Goal: Task Accomplishment & Management: Manage account settings

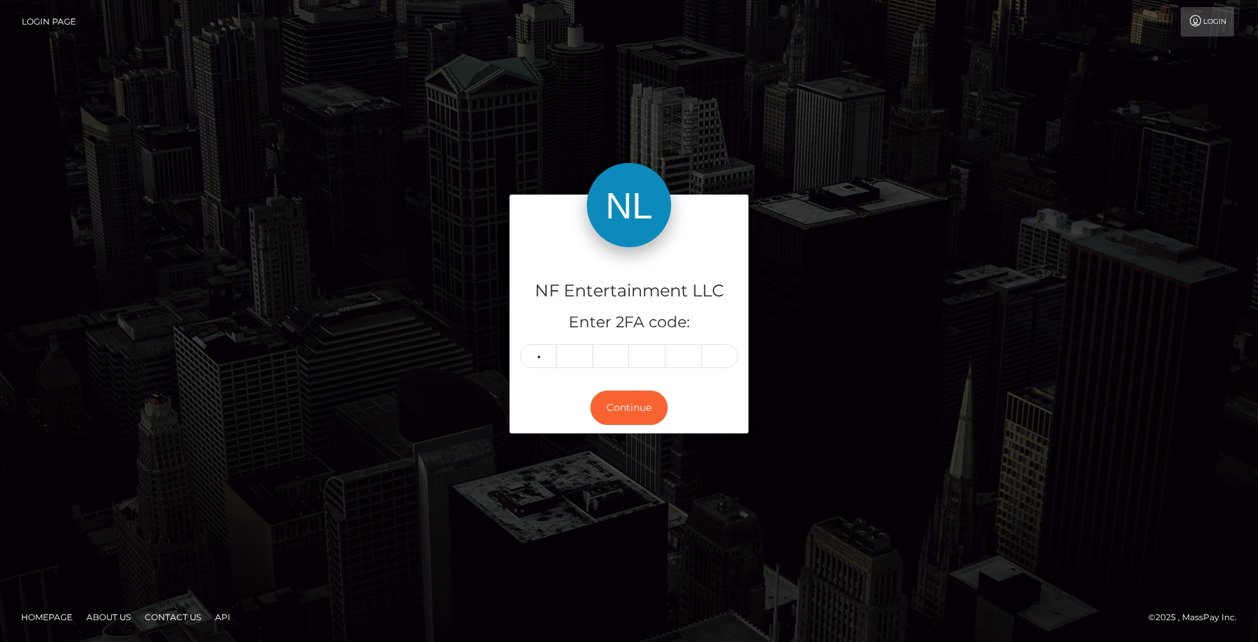
type input "1"
type input "6"
type input "1"
type input "3"
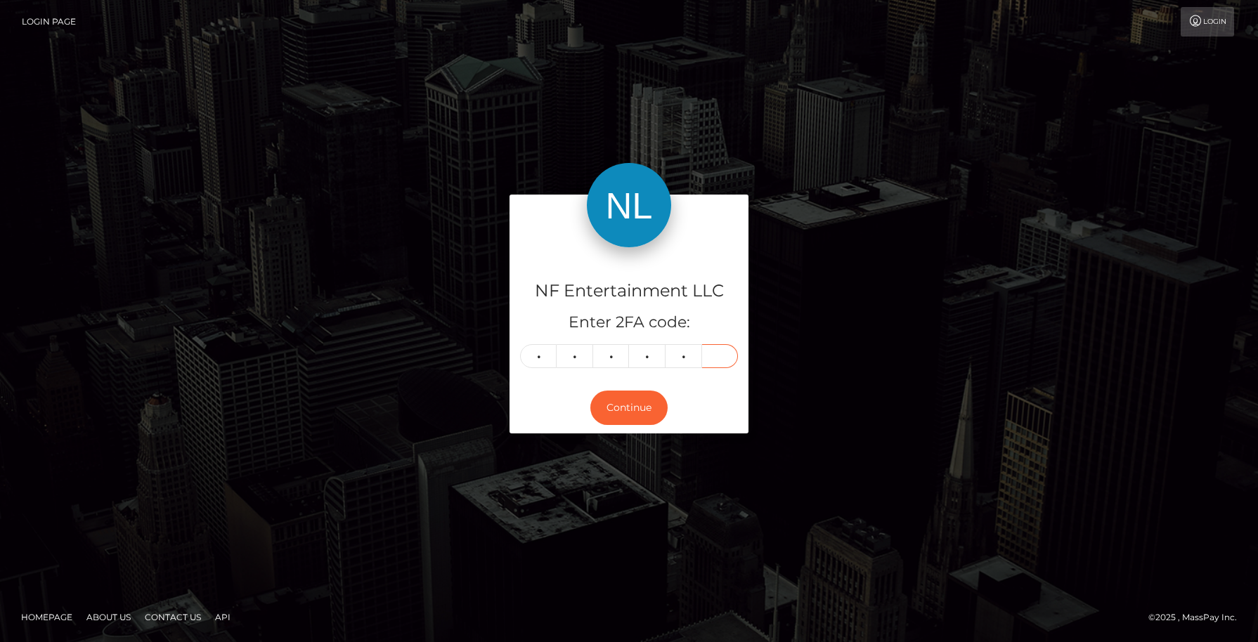
type input "7"
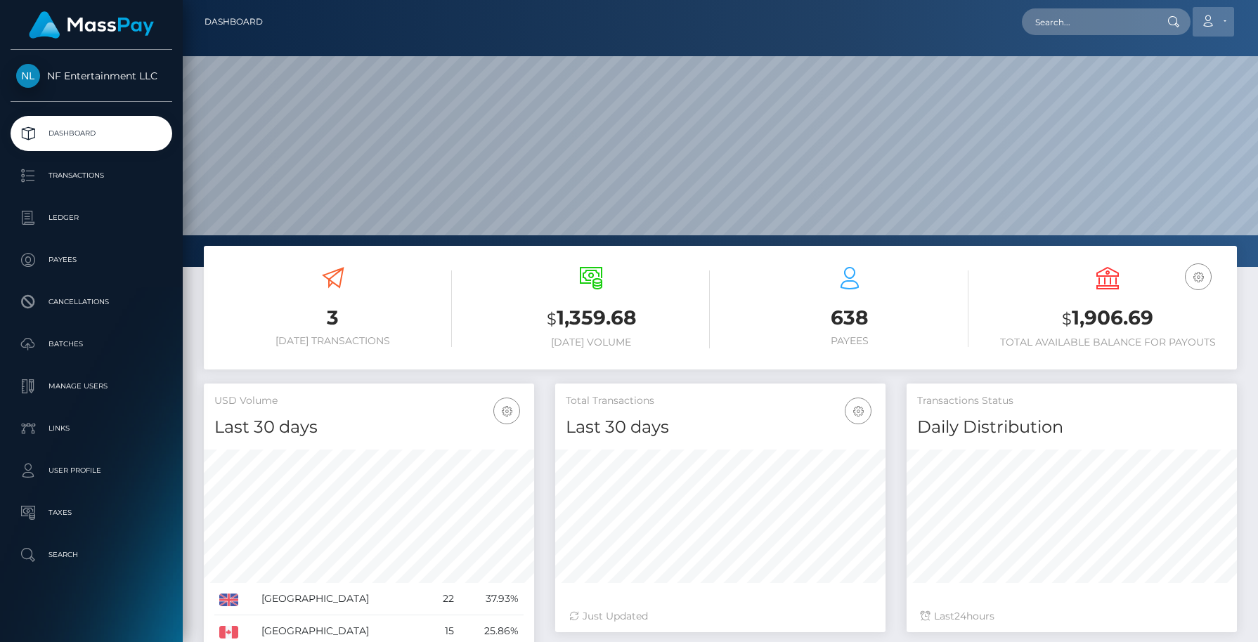
click at [1214, 26] on icon at bounding box center [1207, 20] width 15 height 11
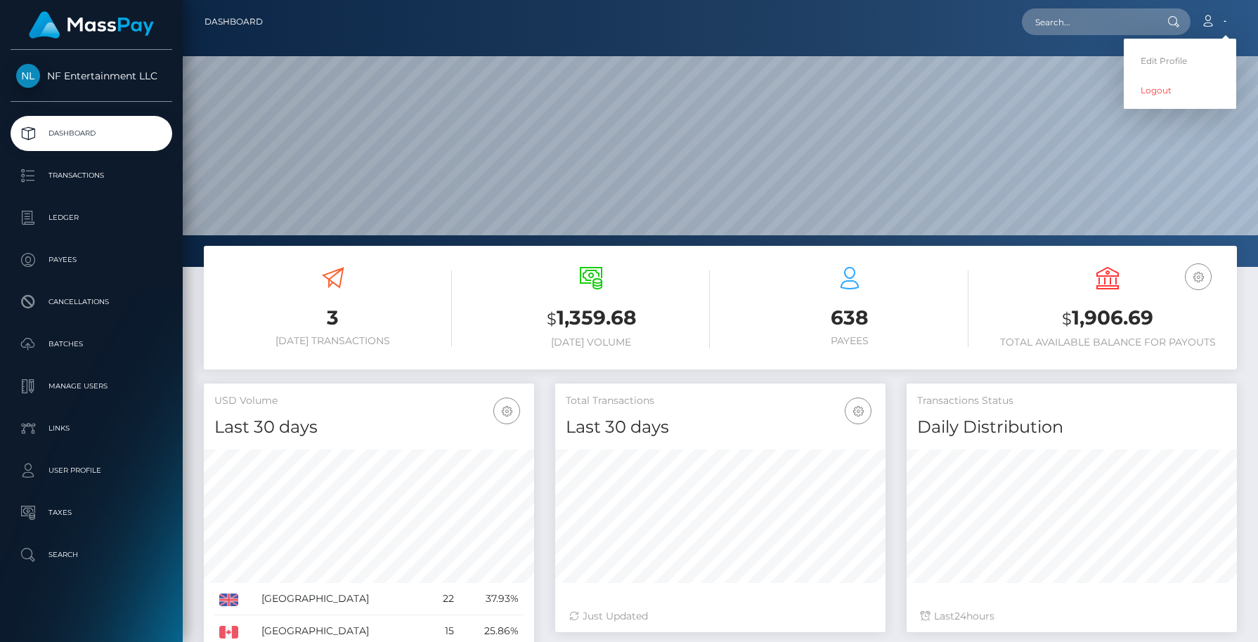
click at [80, 133] on p "Dashboard" at bounding box center [91, 133] width 150 height 21
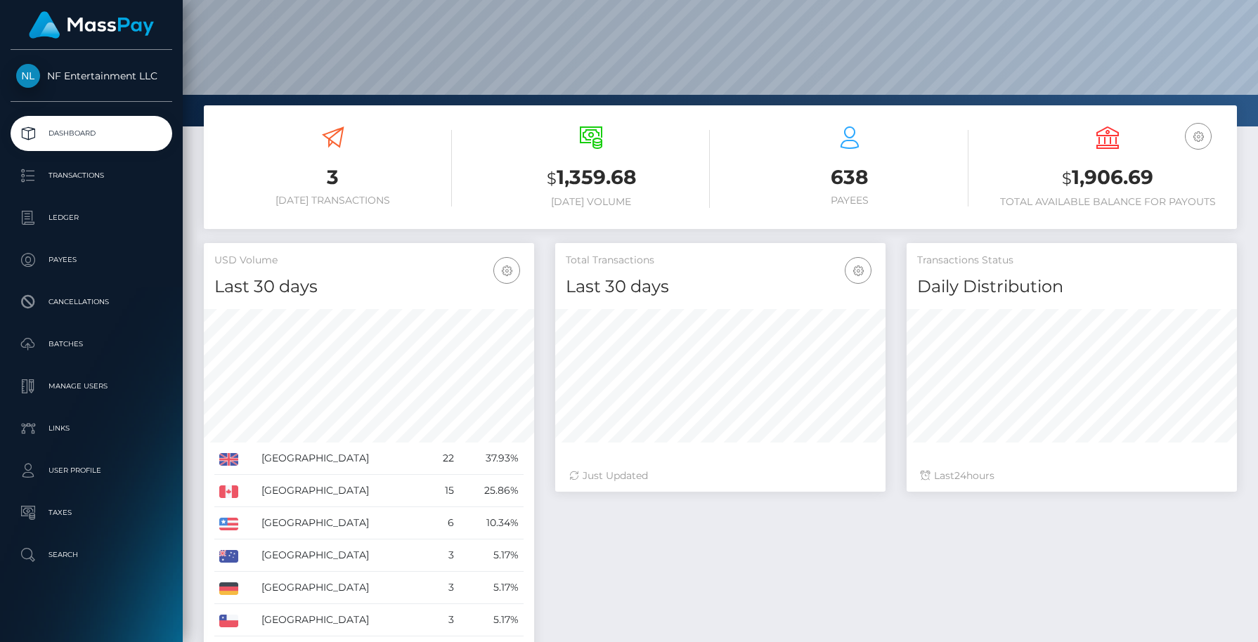
scroll to position [275, 0]
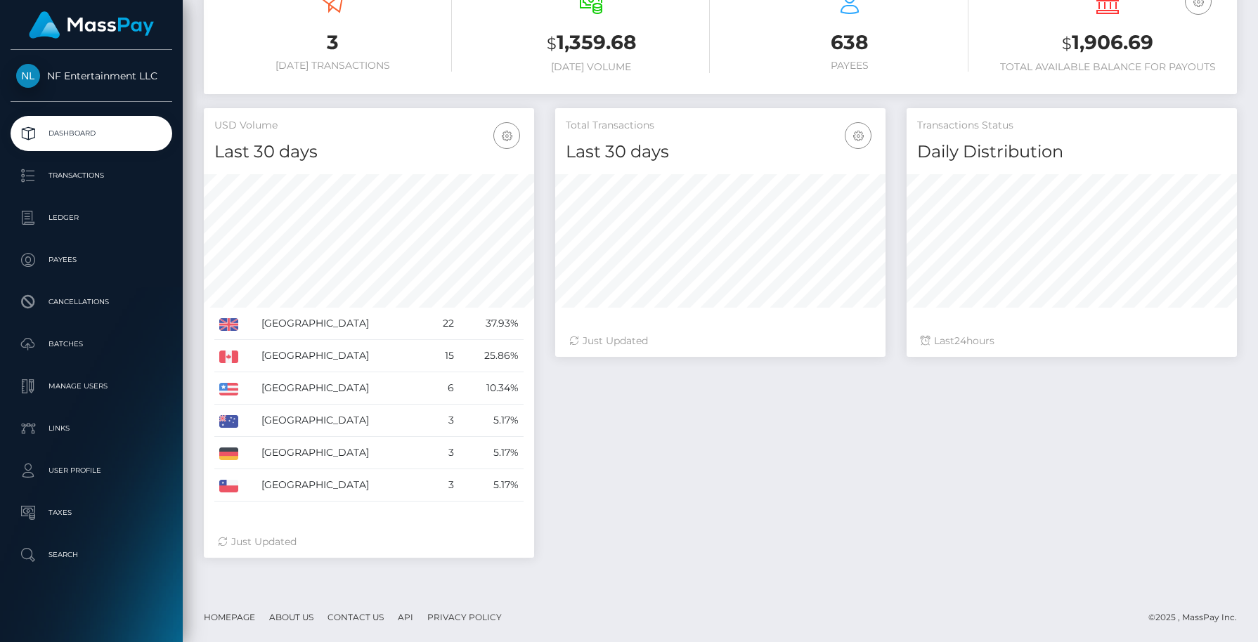
click at [357, 617] on link "Contact Us" at bounding box center [355, 617] width 67 height 22
click at [354, 617] on link "Contact Us" at bounding box center [355, 617] width 67 height 22
click at [76, 474] on p "User Profile" at bounding box center [91, 470] width 150 height 21
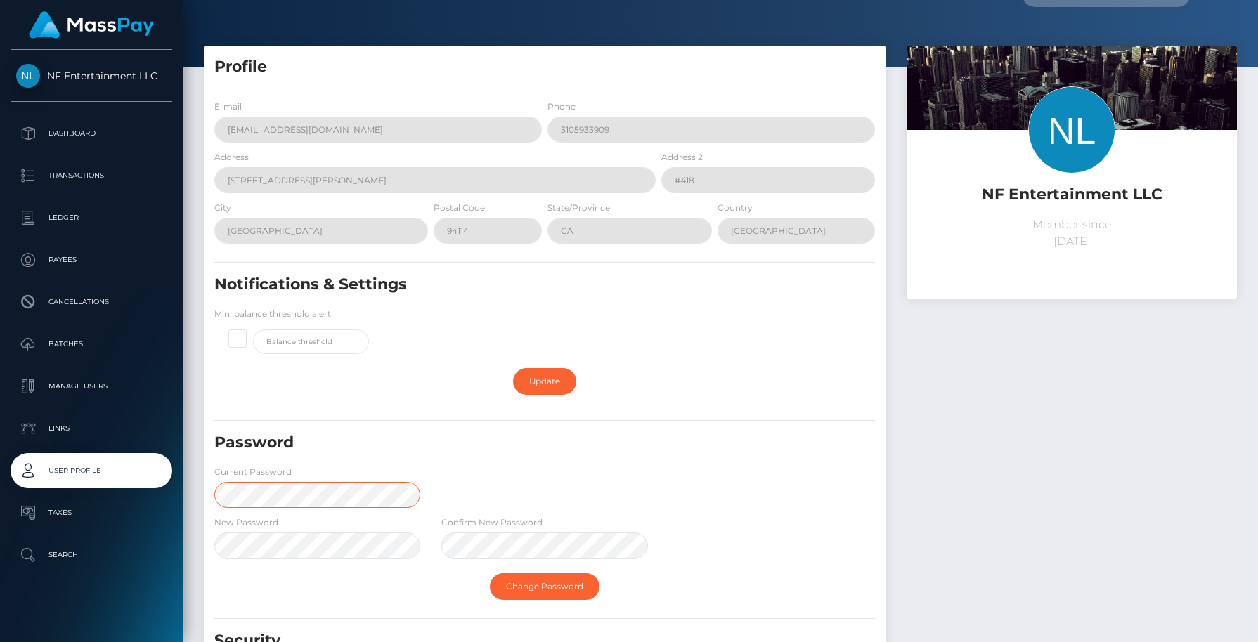
scroll to position [164, 0]
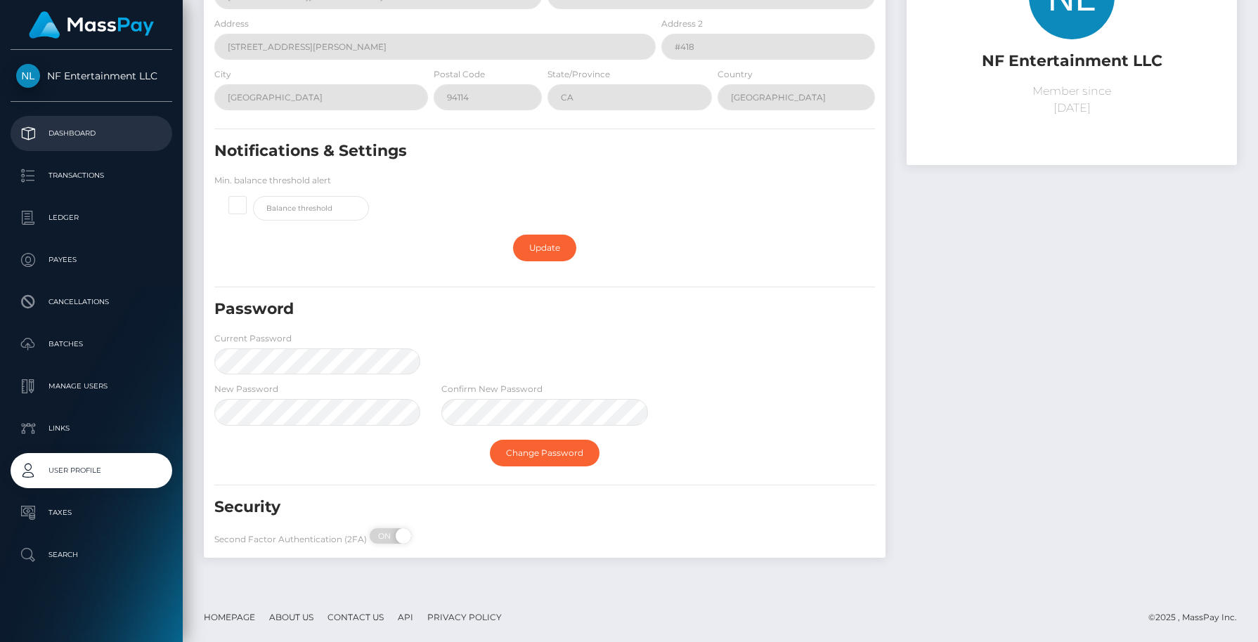
click at [74, 137] on p "Dashboard" at bounding box center [91, 133] width 150 height 21
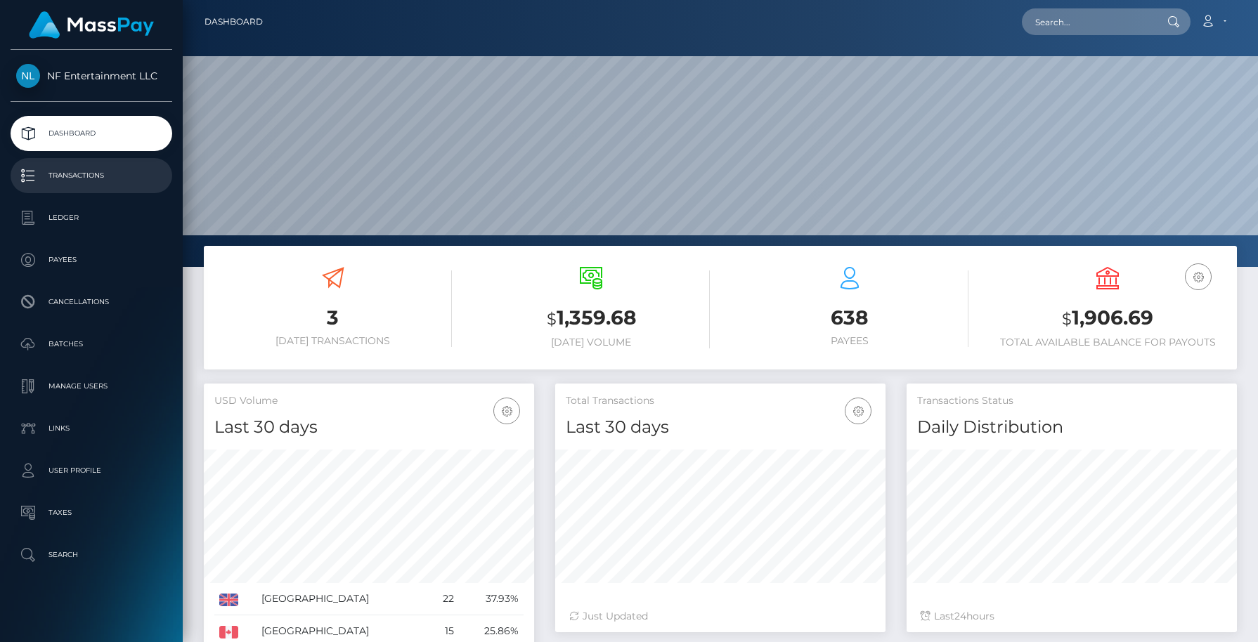
click at [98, 174] on p "Transactions" at bounding box center [91, 175] width 150 height 21
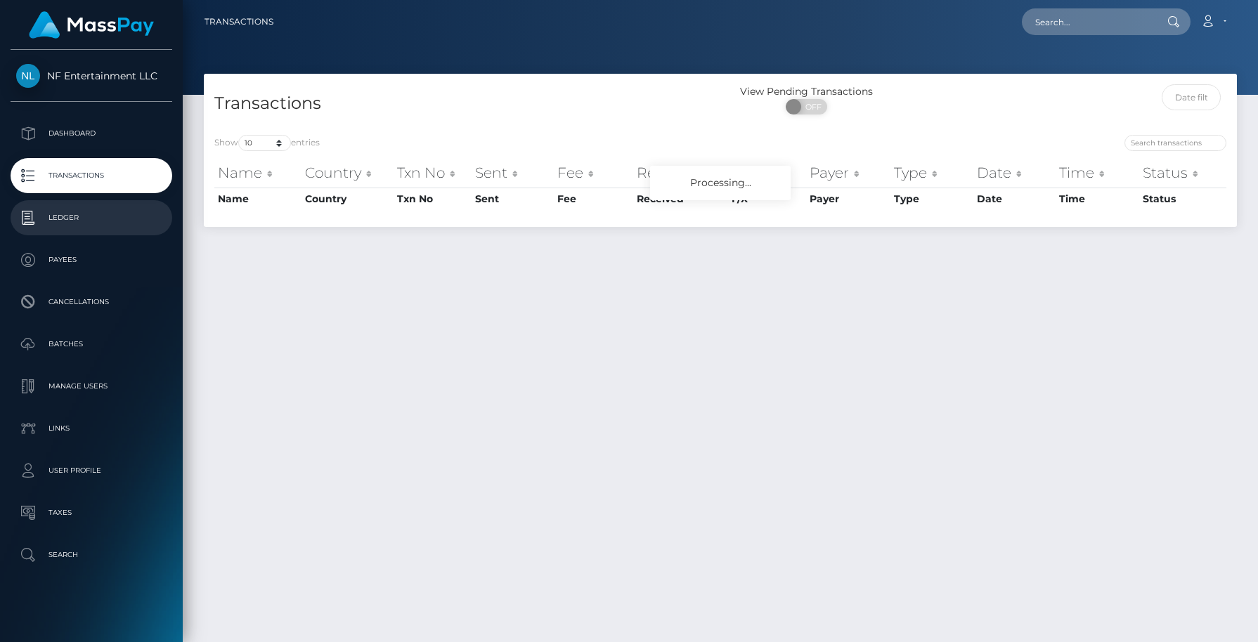
click at [83, 216] on p "Ledger" at bounding box center [91, 217] width 150 height 21
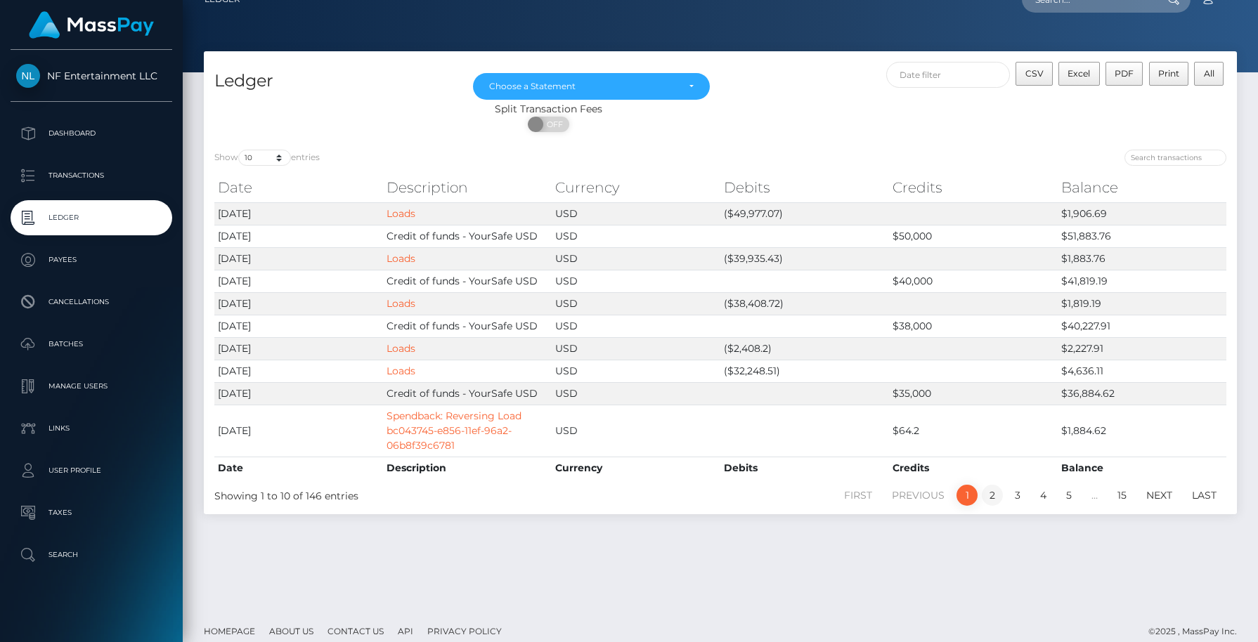
scroll to position [23, 0]
click at [632, 86] on div "Choose a Statement" at bounding box center [583, 85] width 189 height 11
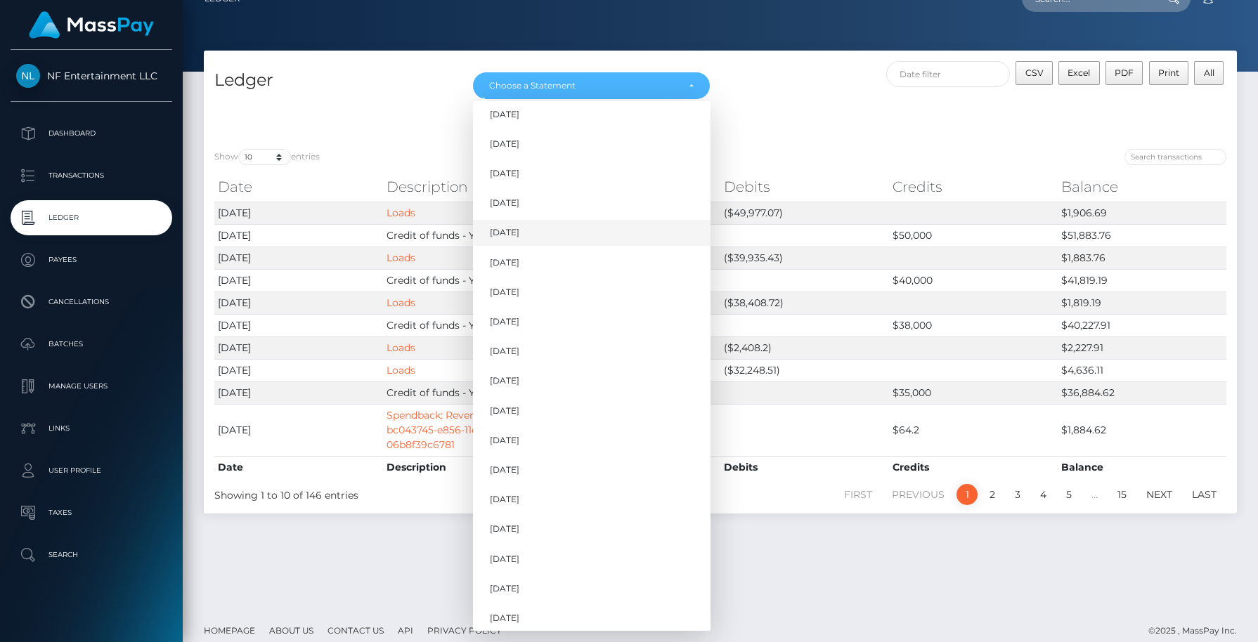
scroll to position [876, 0]
click at [512, 578] on span "Jul 2025" at bounding box center [505, 582] width 30 height 13
select select "Jul 2025"
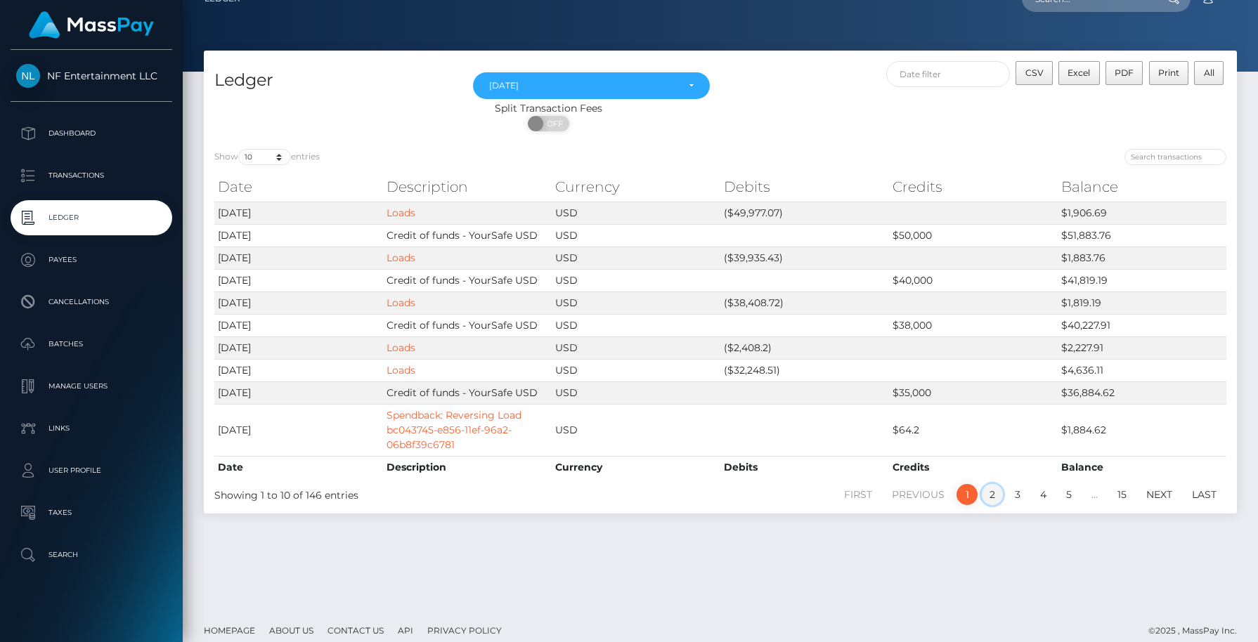
click at [992, 495] on link "2" at bounding box center [992, 494] width 21 height 21
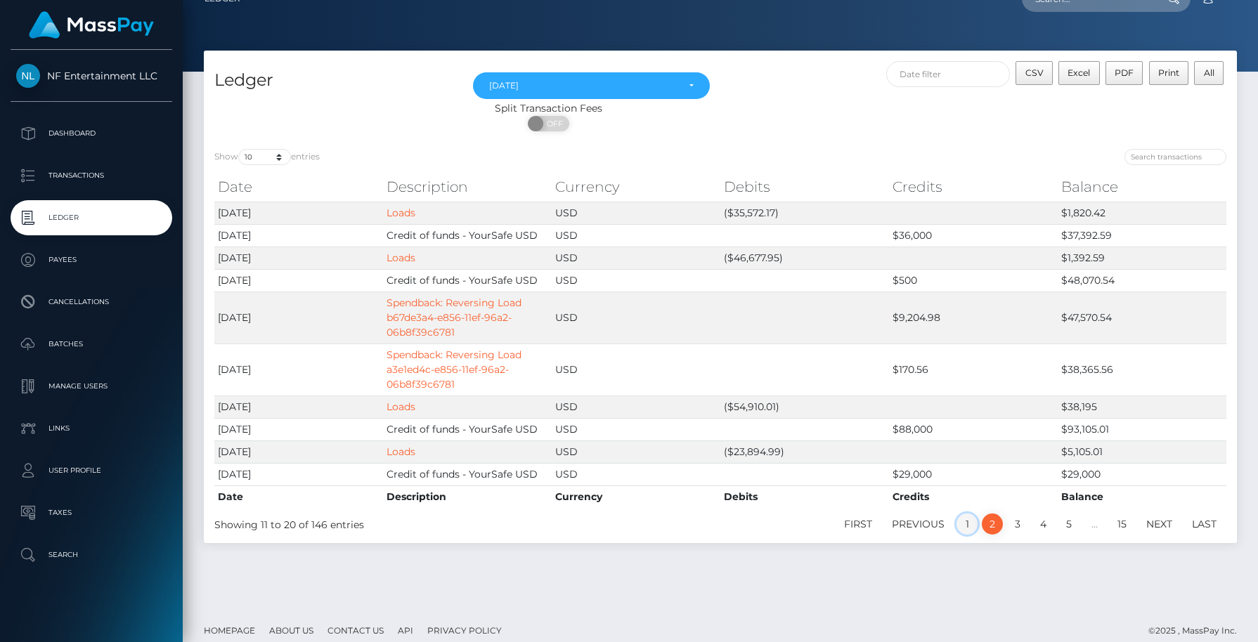
click at [968, 521] on link "1" at bounding box center [966, 524] width 21 height 21
